Goal: Task Accomplishment & Management: Use online tool/utility

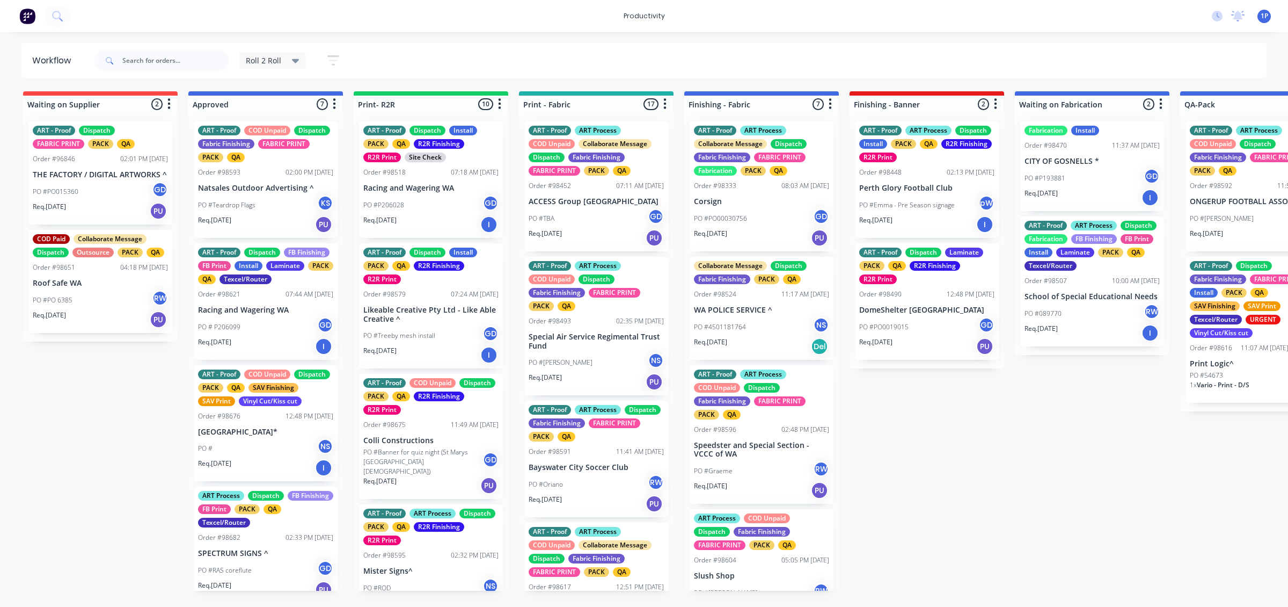
scroll to position [67, 0]
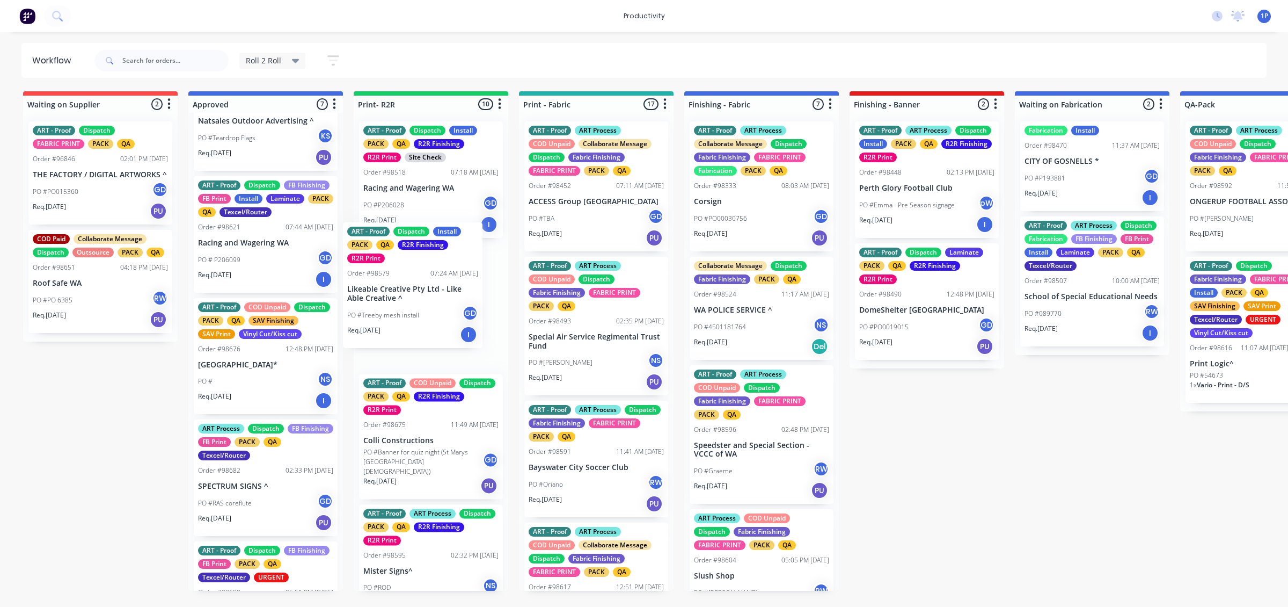
drag, startPoint x: 440, startPoint y: 347, endPoint x: 424, endPoint y: 331, distance: 22.8
click at [424, 331] on div "ART - Proof Dispatch Install PACK QA R2R Finishing R2R Print Site Check Order #…" at bounding box center [431, 352] width 155 height 478
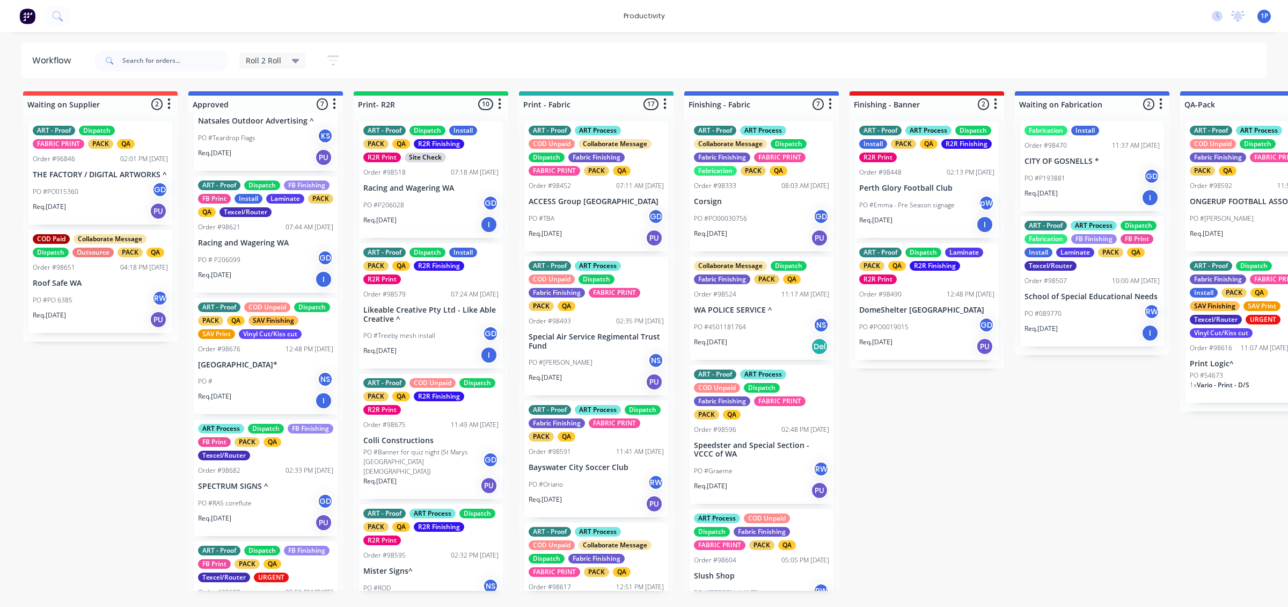
click at [423, 436] on p "Colli Constructions" at bounding box center [430, 440] width 135 height 9
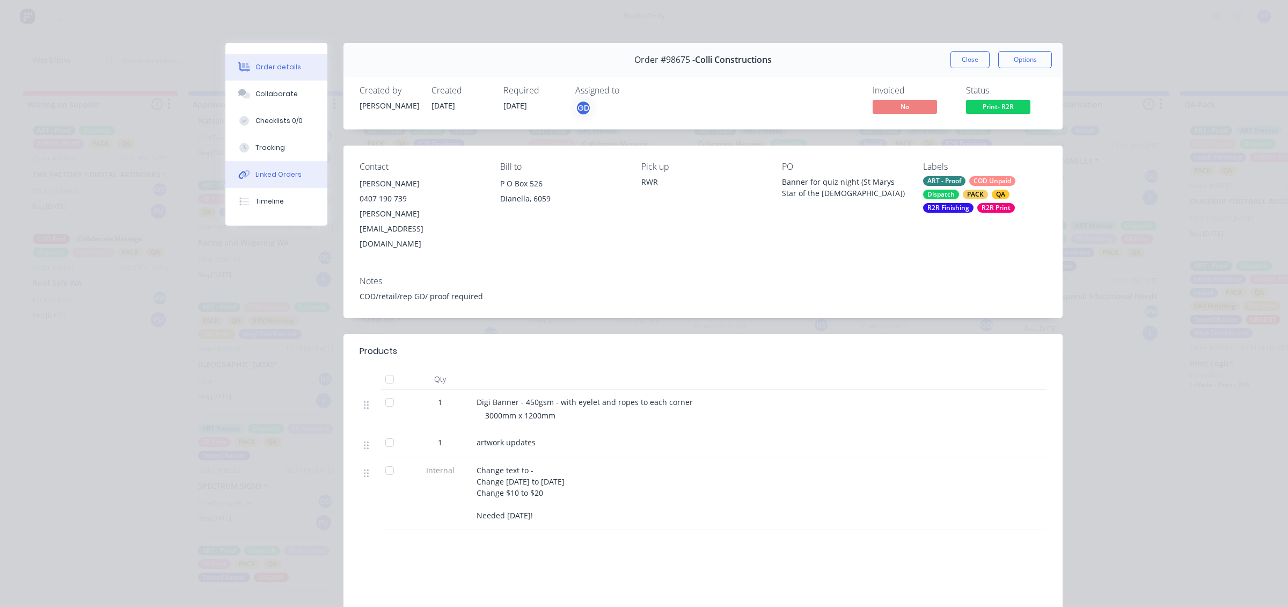
drag, startPoint x: 279, startPoint y: 146, endPoint x: 305, endPoint y: 173, distance: 37.2
click at [278, 144] on button "Tracking" at bounding box center [276, 147] width 102 height 27
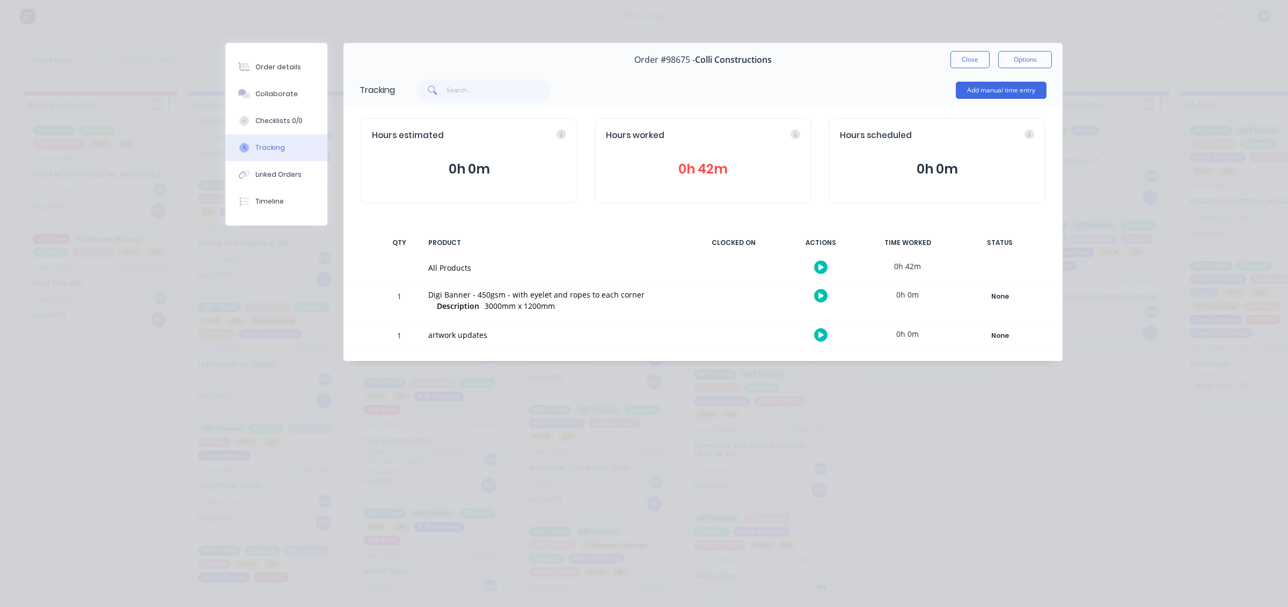
click at [817, 295] on button "button" at bounding box center [820, 295] width 13 height 13
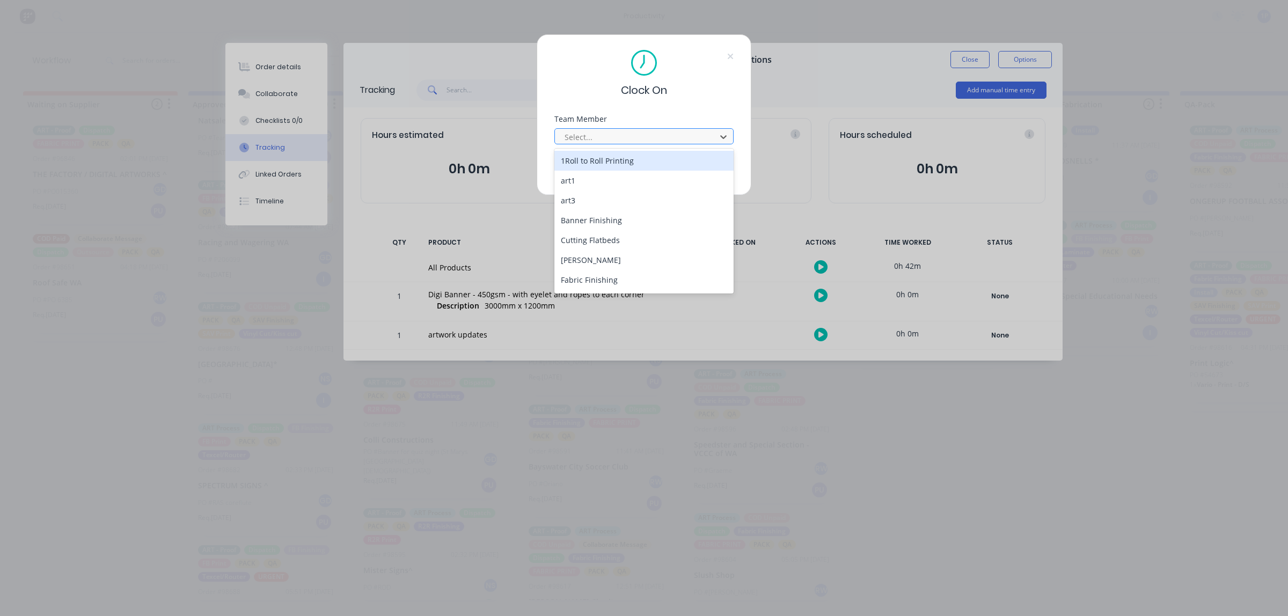
click at [649, 135] on div at bounding box center [637, 136] width 147 height 13
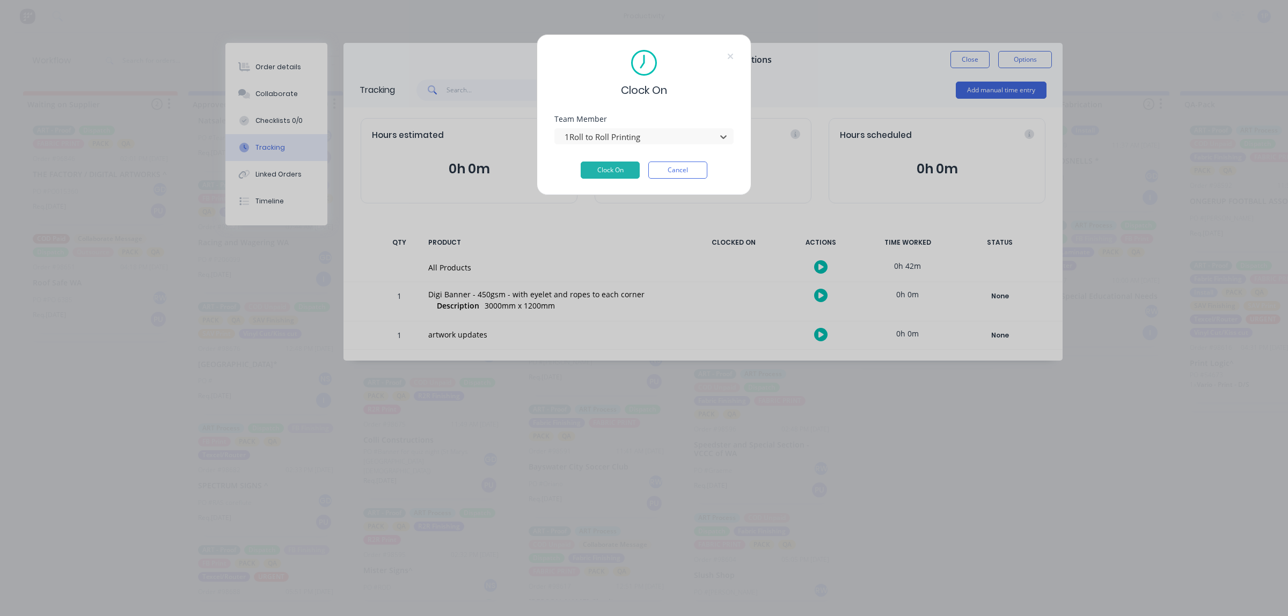
click at [581, 162] on button "Clock On" at bounding box center [610, 170] width 59 height 17
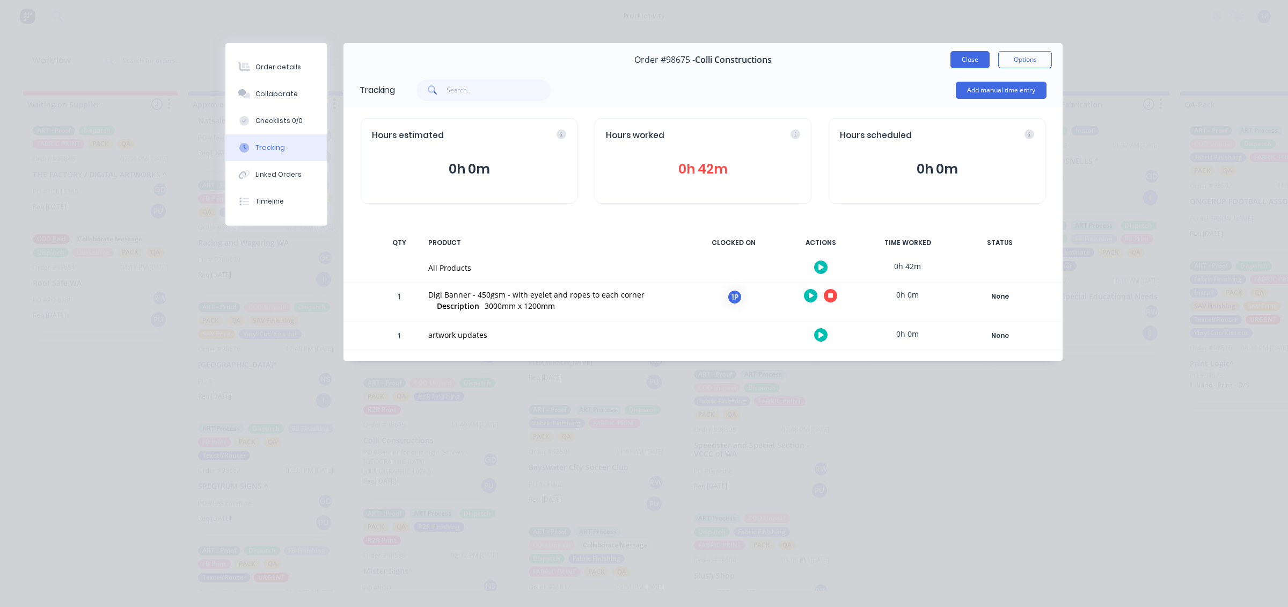
click at [972, 61] on button "Close" at bounding box center [970, 59] width 39 height 17
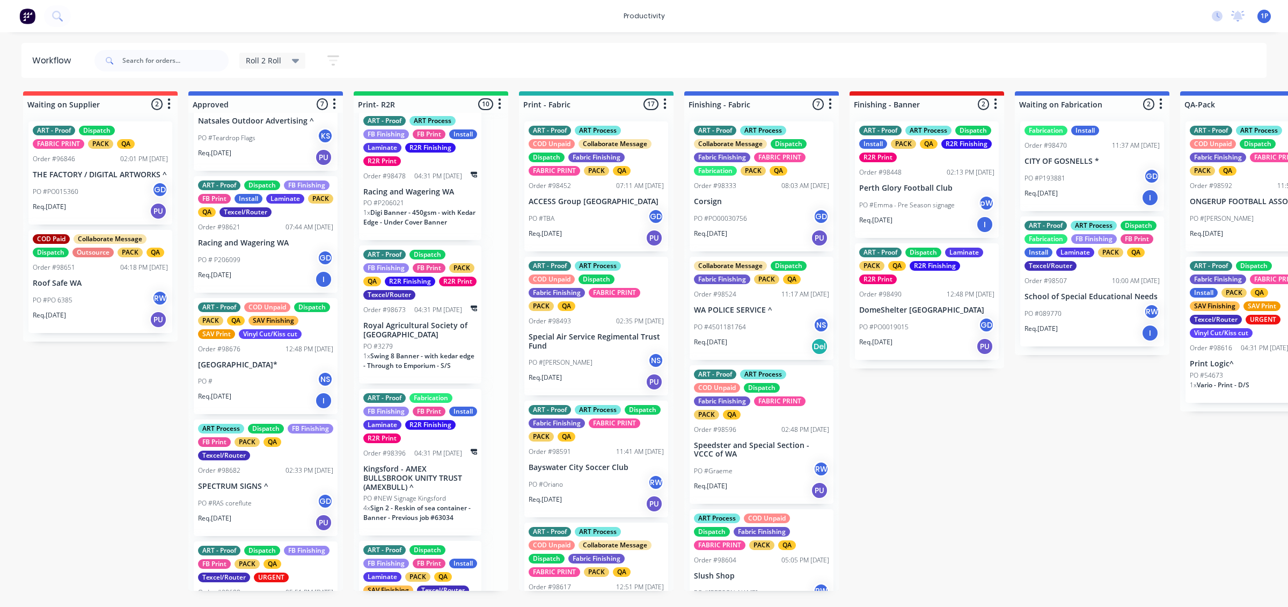
scroll to position [805, 0]
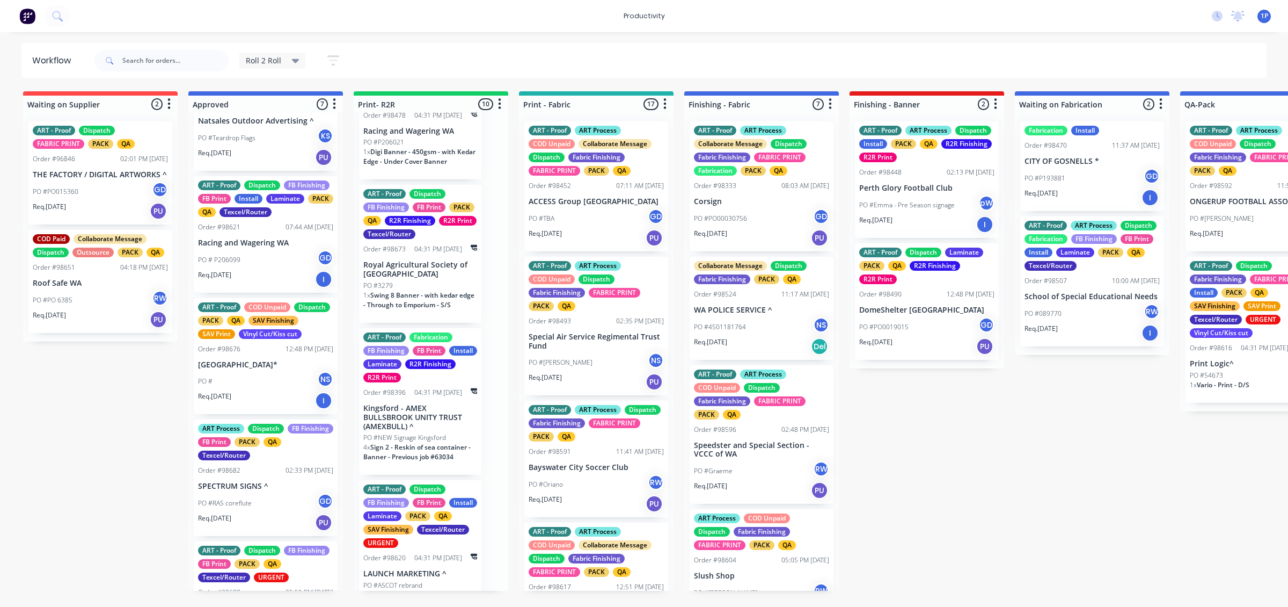
click at [425, 442] on span "Sign 2 - Reskin of sea container - Banner - Previous job #63034" at bounding box center [416, 451] width 107 height 19
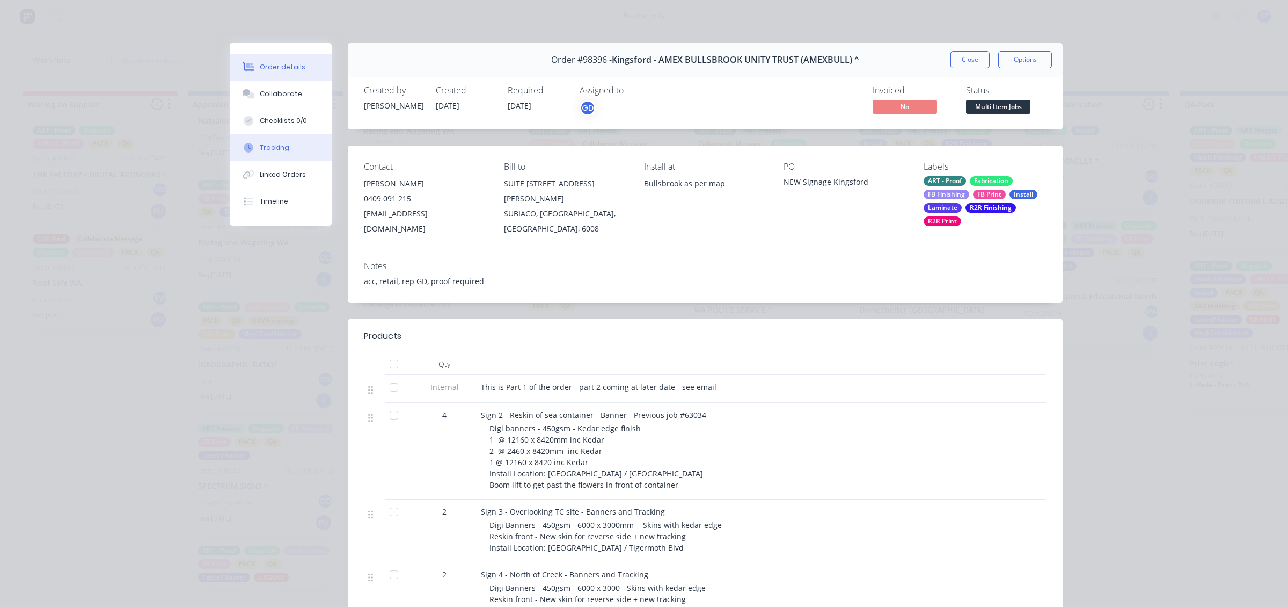
click at [260, 143] on div "Tracking" at bounding box center [275, 148] width 30 height 10
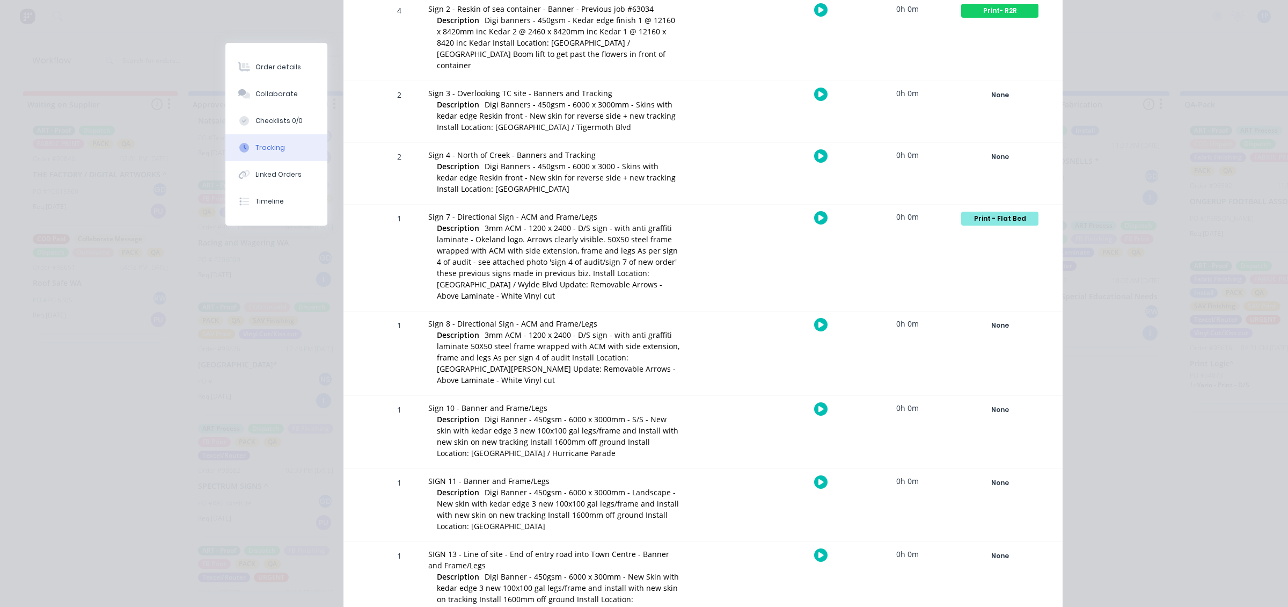
scroll to position [0, 0]
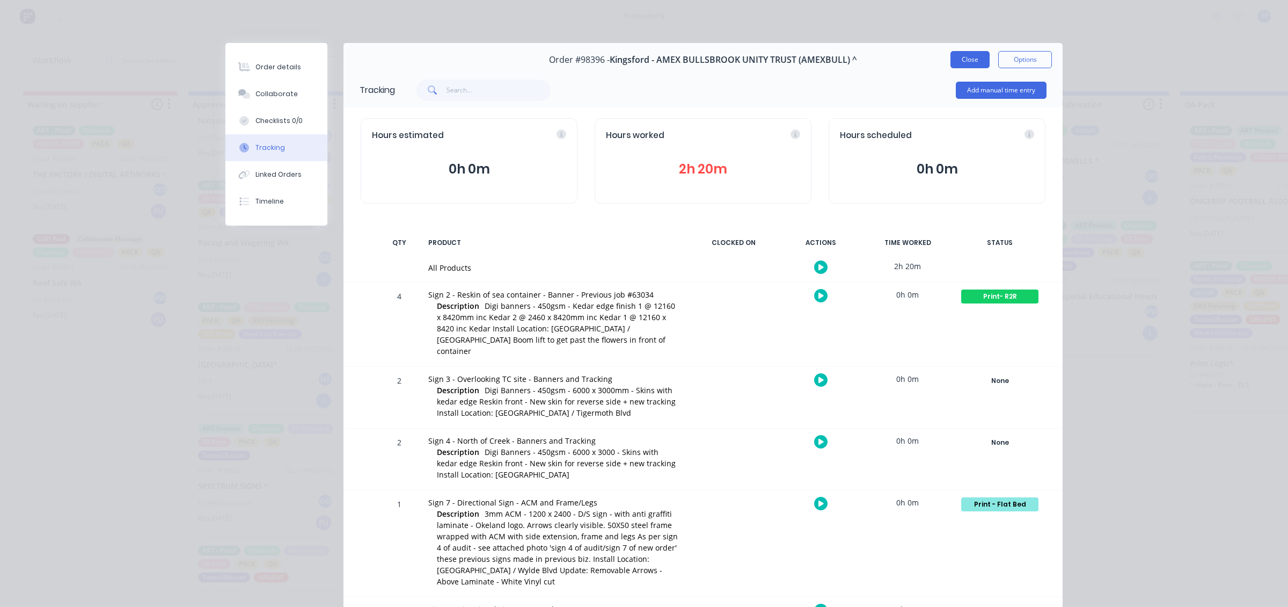
click at [953, 54] on button "Close" at bounding box center [970, 59] width 39 height 17
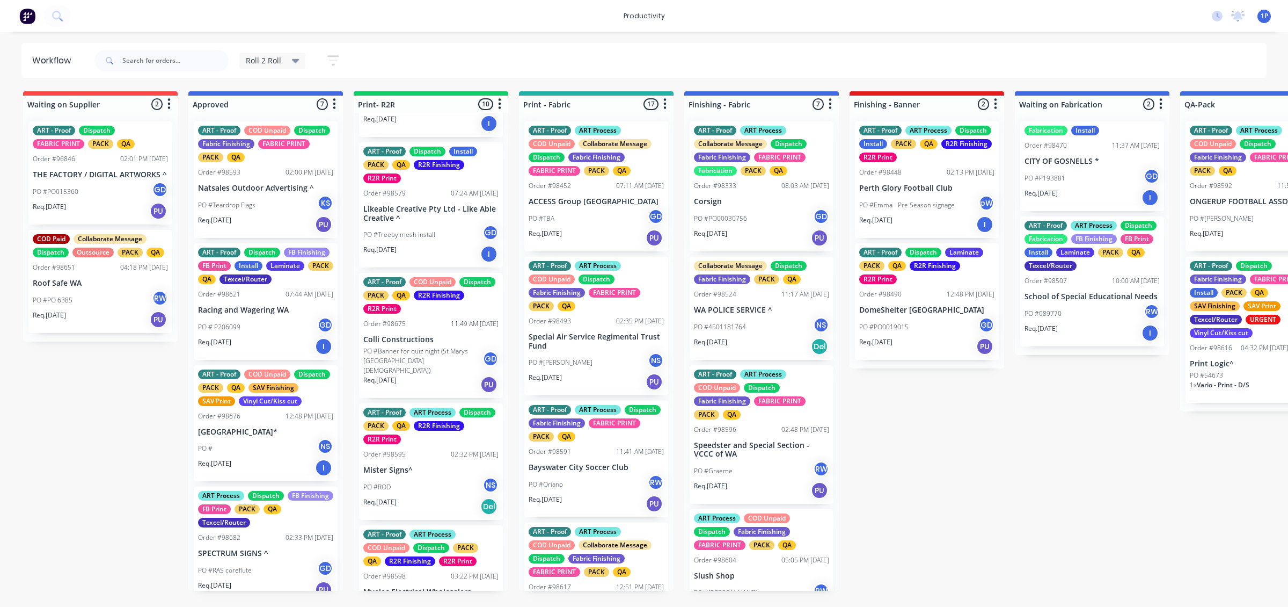
scroll to position [67, 0]
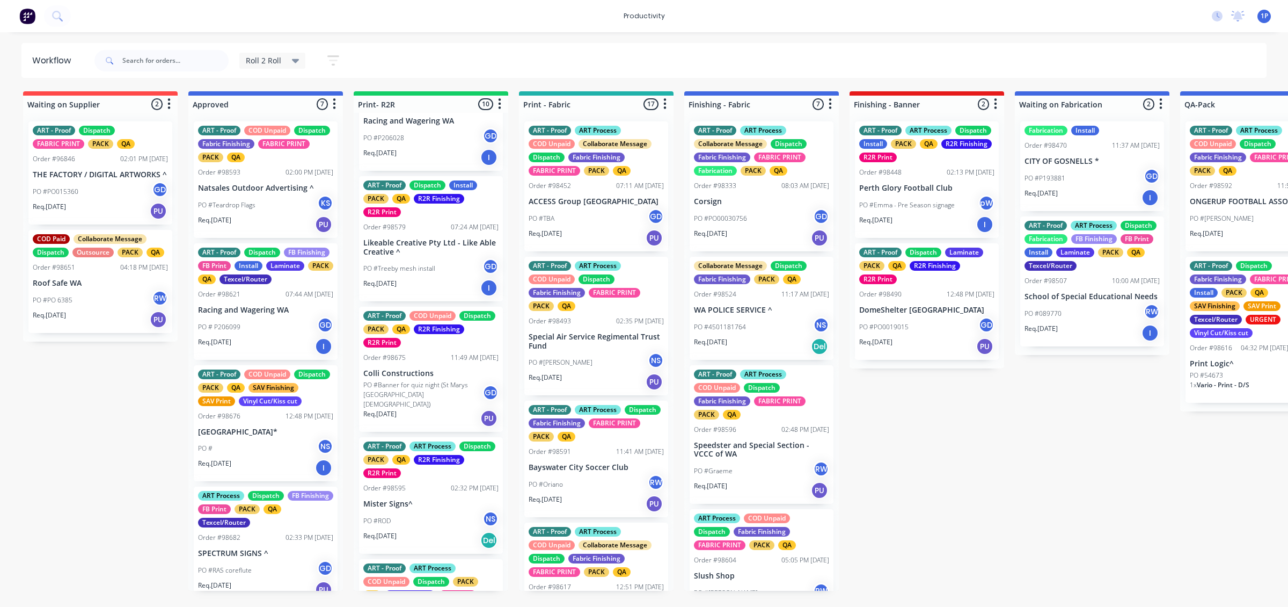
click at [427, 388] on p "PO #Banner for quiz night (St Marys [GEOGRAPHIC_DATA][DEMOGRAPHIC_DATA])" at bounding box center [422, 394] width 119 height 29
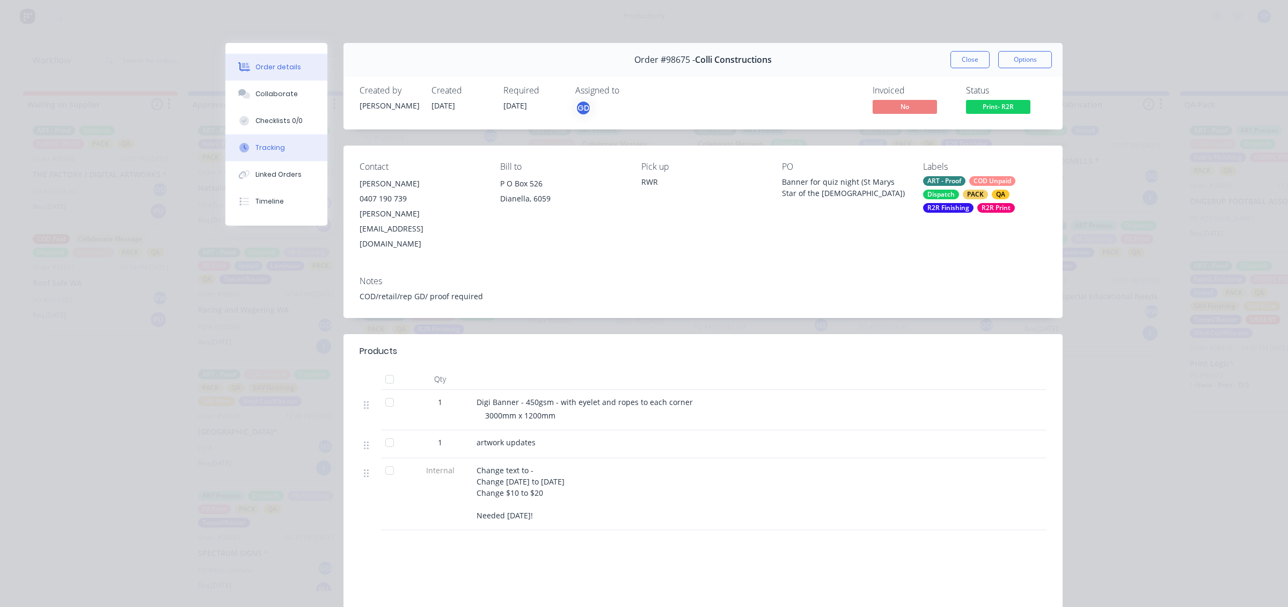
click at [284, 147] on button "Tracking" at bounding box center [276, 147] width 102 height 27
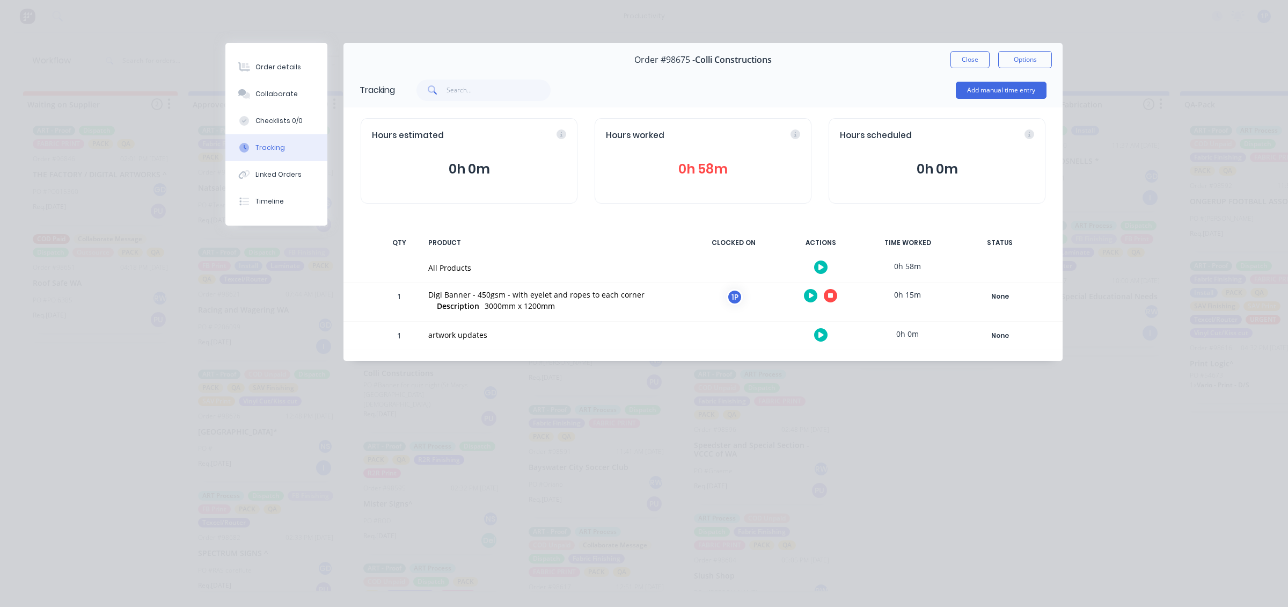
click at [834, 296] on button "button" at bounding box center [830, 295] width 13 height 13
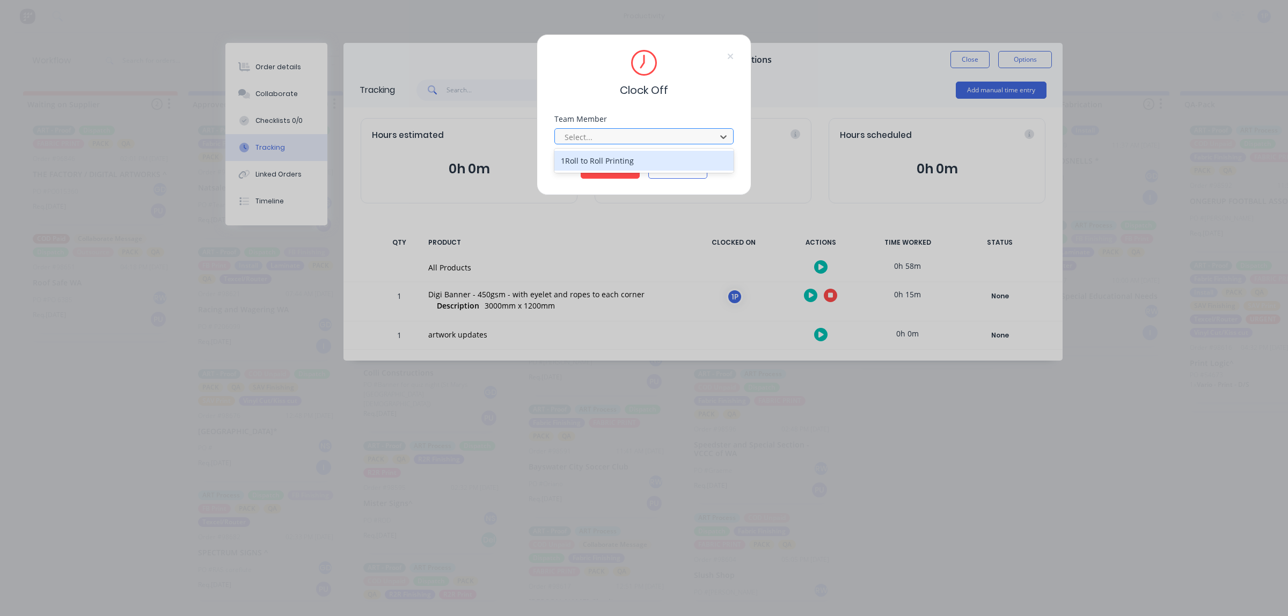
click at [586, 137] on div at bounding box center [637, 136] width 147 height 13
click at [580, 159] on div "1Roll to Roll Printing" at bounding box center [643, 161] width 179 height 20
click at [593, 164] on button "Clock Off" at bounding box center [610, 170] width 59 height 17
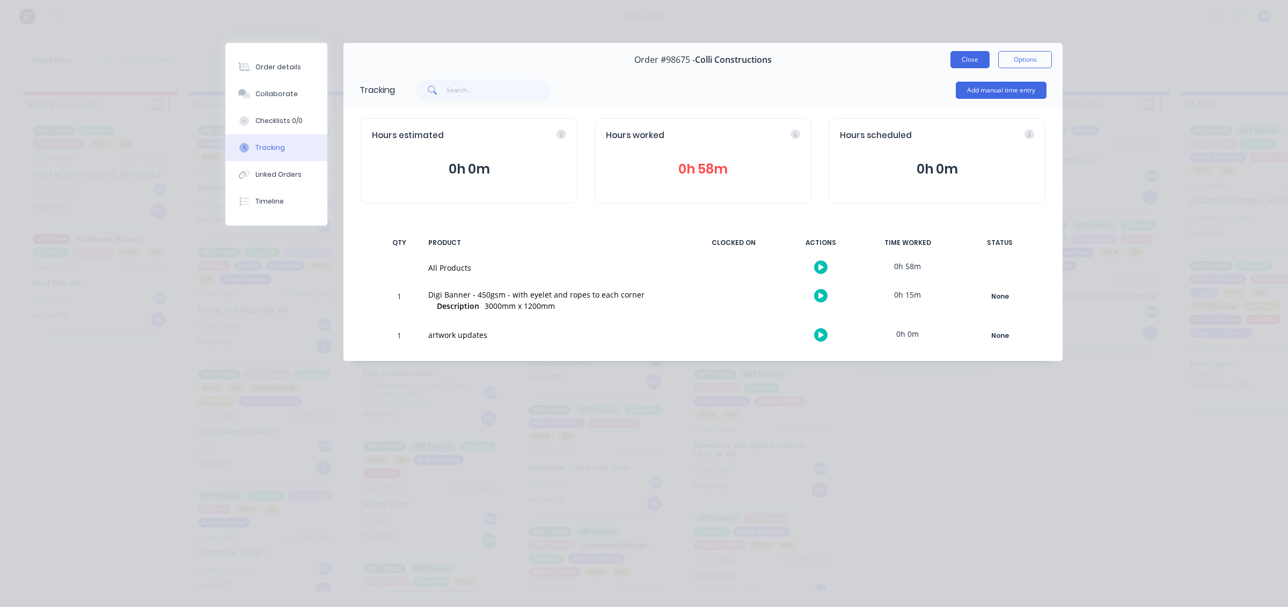
click at [973, 60] on button "Close" at bounding box center [970, 59] width 39 height 17
